Goal: Information Seeking & Learning: Learn about a topic

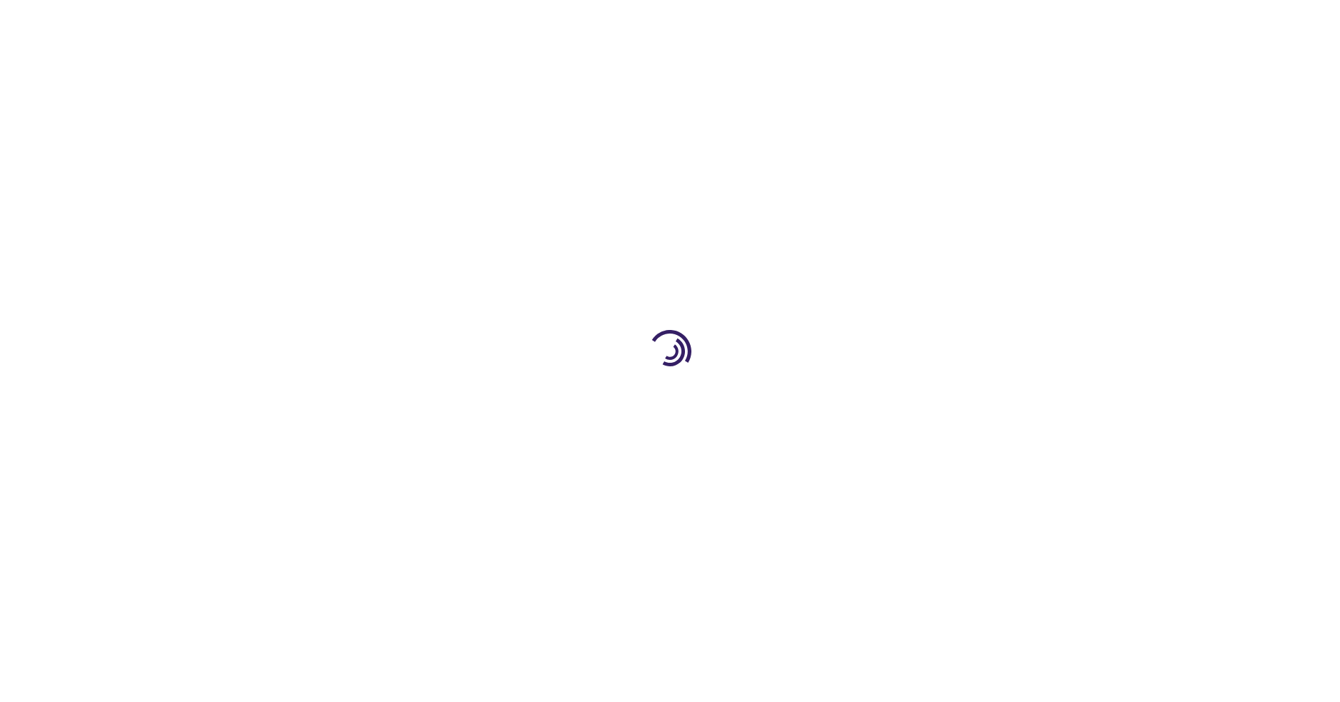
type input "0"
